Goal: Navigation & Orientation: Find specific page/section

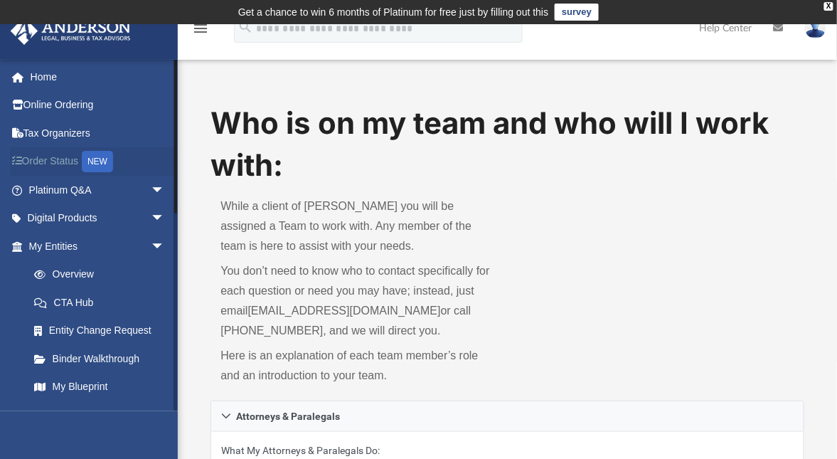
click at [62, 164] on link "Order Status NEW" at bounding box center [98, 161] width 176 height 29
click at [73, 110] on link "Online Ordering" at bounding box center [98, 105] width 176 height 28
click at [50, 80] on link "Home" at bounding box center [98, 77] width 176 height 28
click at [56, 75] on link "Home" at bounding box center [98, 77] width 176 height 28
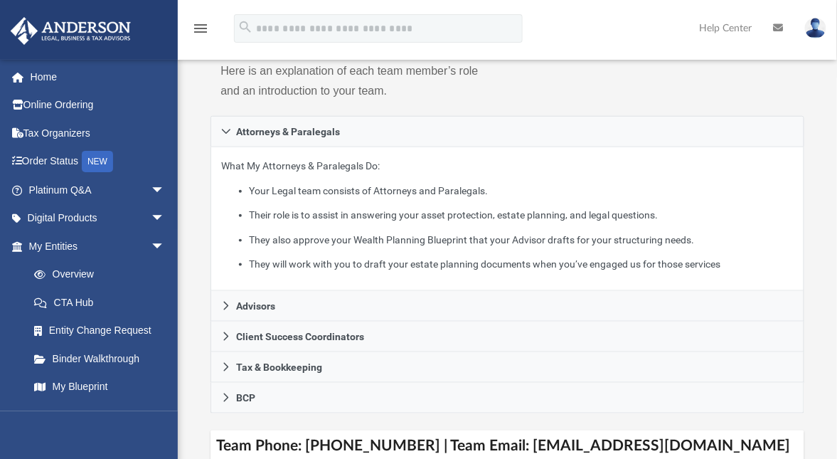
scroll to position [473, 0]
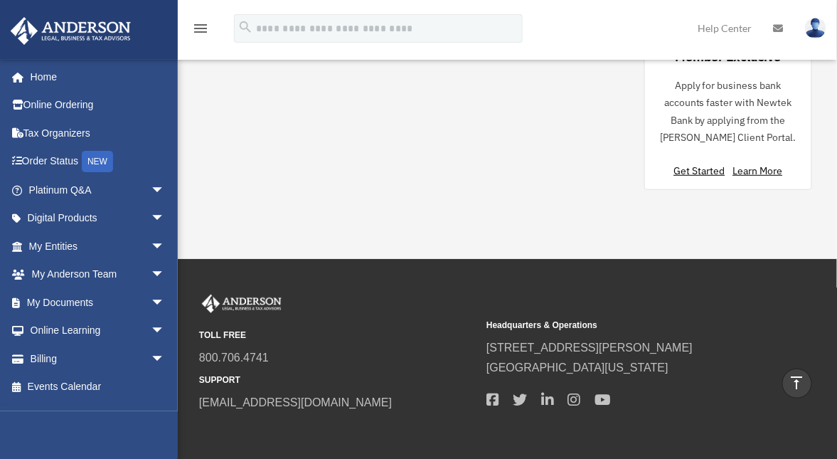
scroll to position [1586, 0]
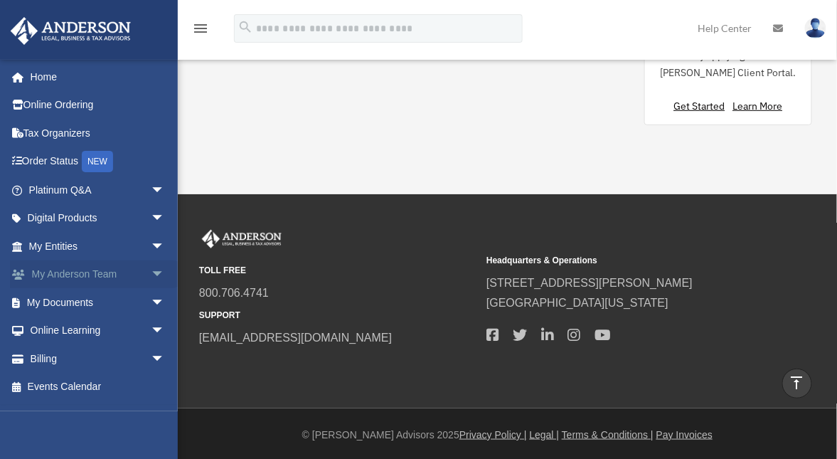
click at [85, 276] on link "My Anderson Team arrow_drop_down" at bounding box center [98, 274] width 176 height 28
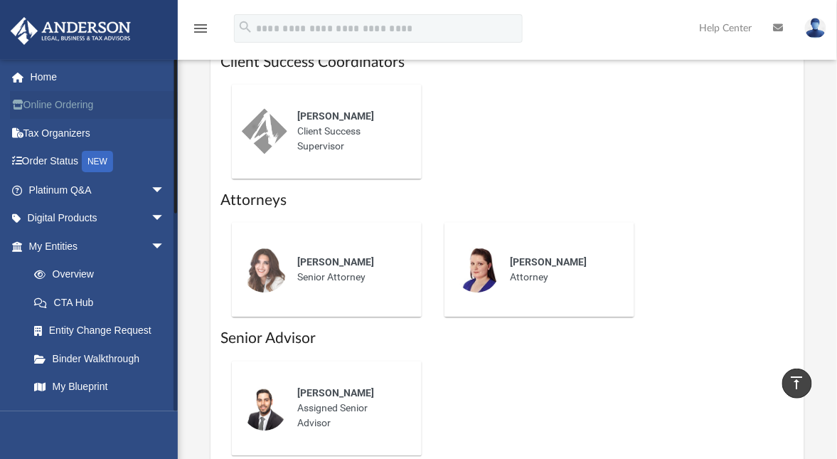
scroll to position [664, 0]
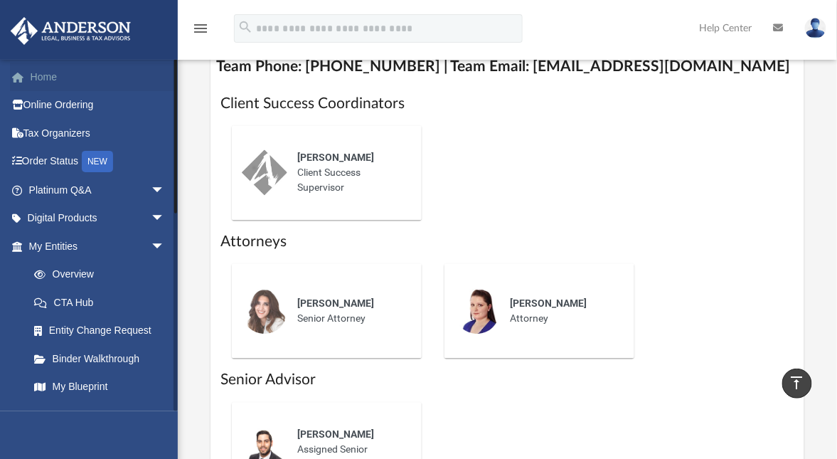
click at [55, 82] on link "Home" at bounding box center [98, 77] width 176 height 28
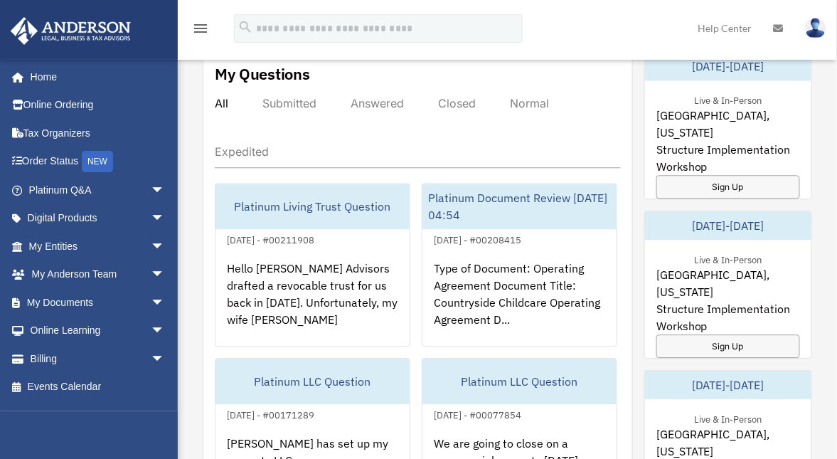
scroll to position [854, 0]
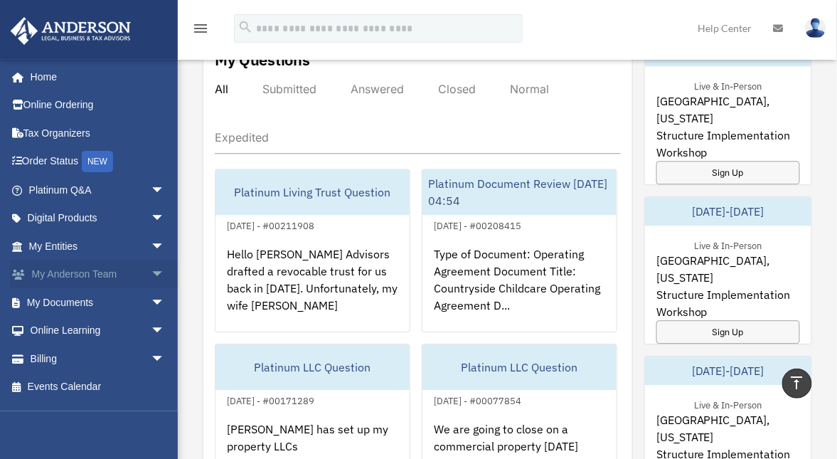
click at [97, 283] on link "My [PERSON_NAME] Team arrow_drop_down" at bounding box center [98, 274] width 176 height 28
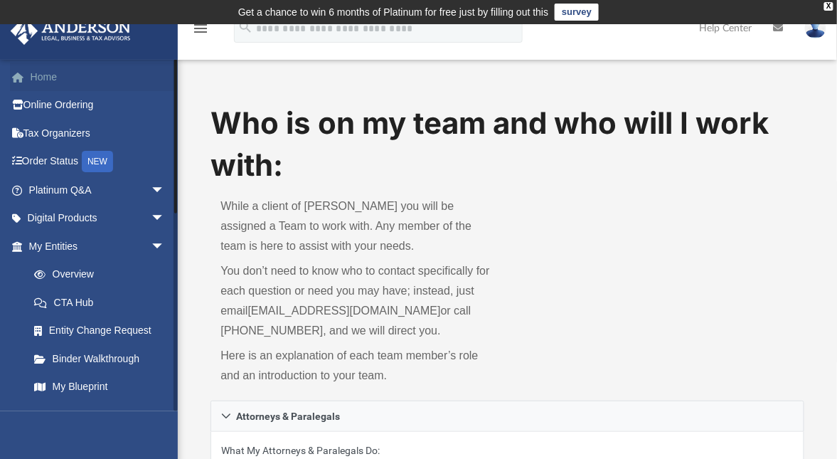
click at [64, 81] on link "Home" at bounding box center [98, 77] width 176 height 28
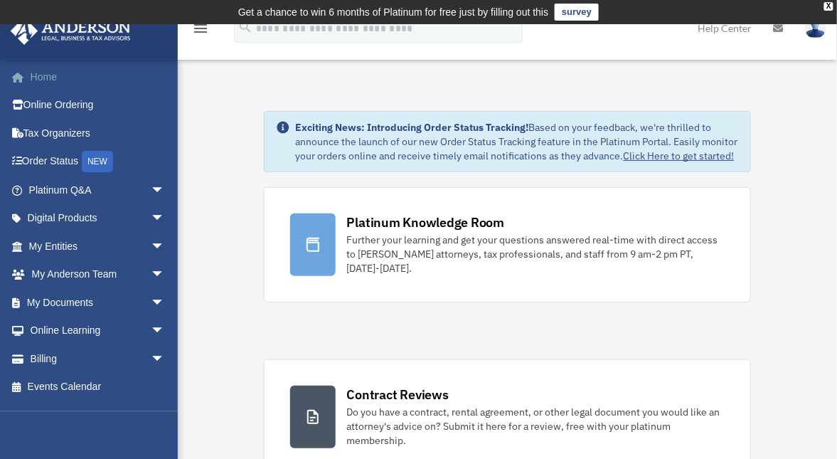
click at [43, 75] on link "Home" at bounding box center [98, 77] width 176 height 28
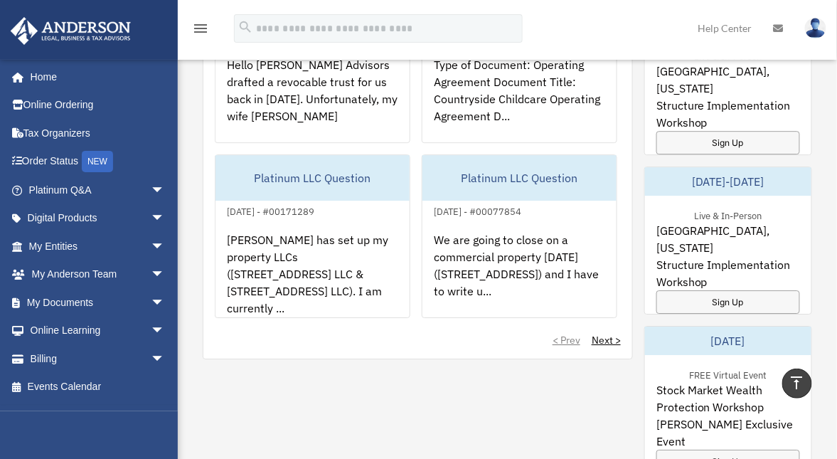
scroll to position [1334, 0]
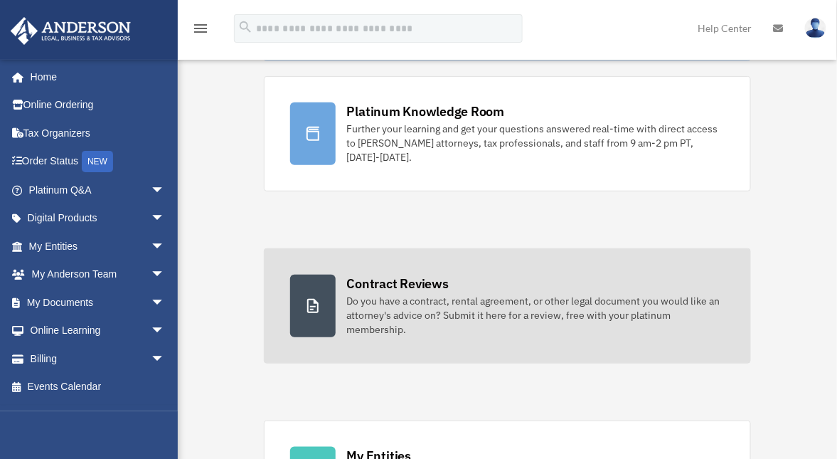
scroll to position [179, 0]
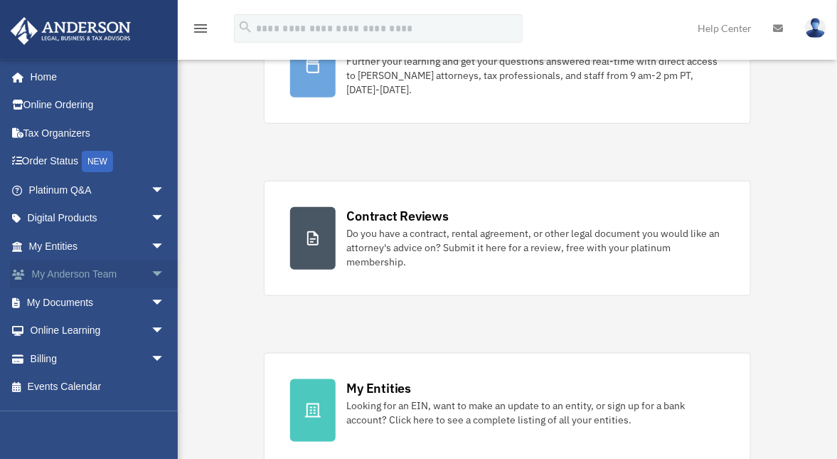
click at [80, 277] on link "My Anderson Team arrow_drop_down" at bounding box center [98, 274] width 176 height 28
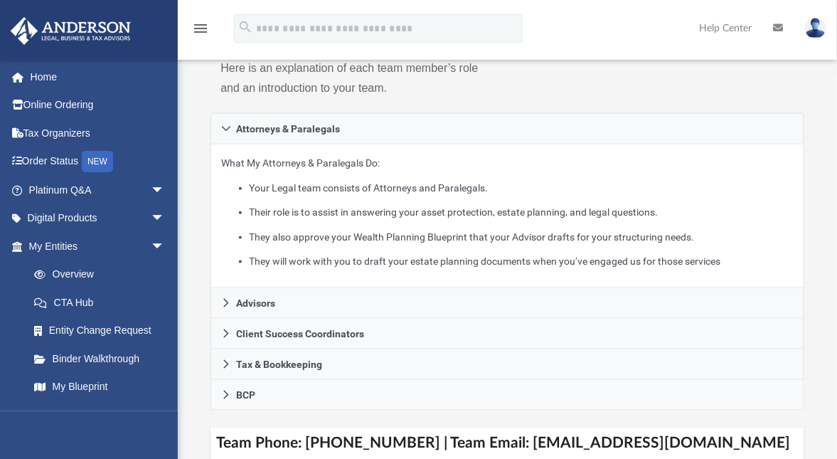
scroll to position [762, 0]
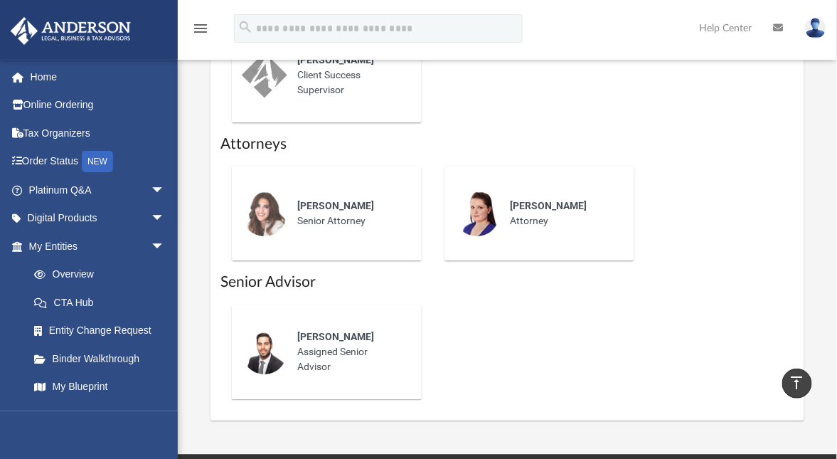
click at [772, 223] on div "[PERSON_NAME] Senior Attorney [PERSON_NAME] Attorney" at bounding box center [507, 212] width 573 height 117
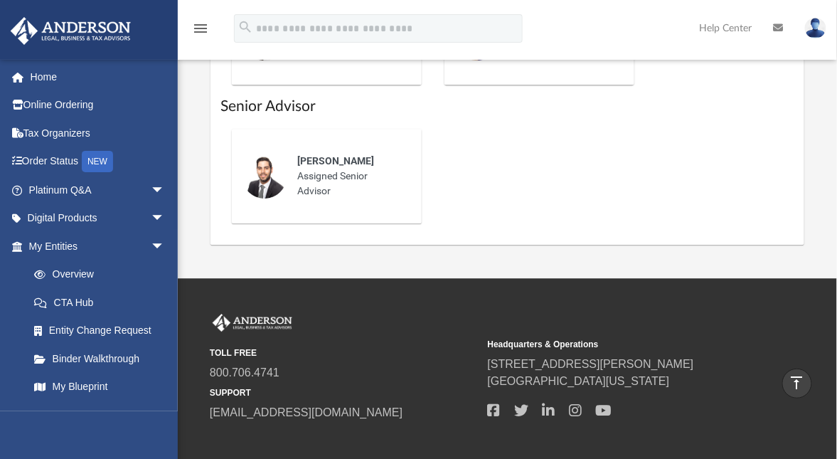
scroll to position [951, 0]
